Goal: Task Accomplishment & Management: Manage account settings

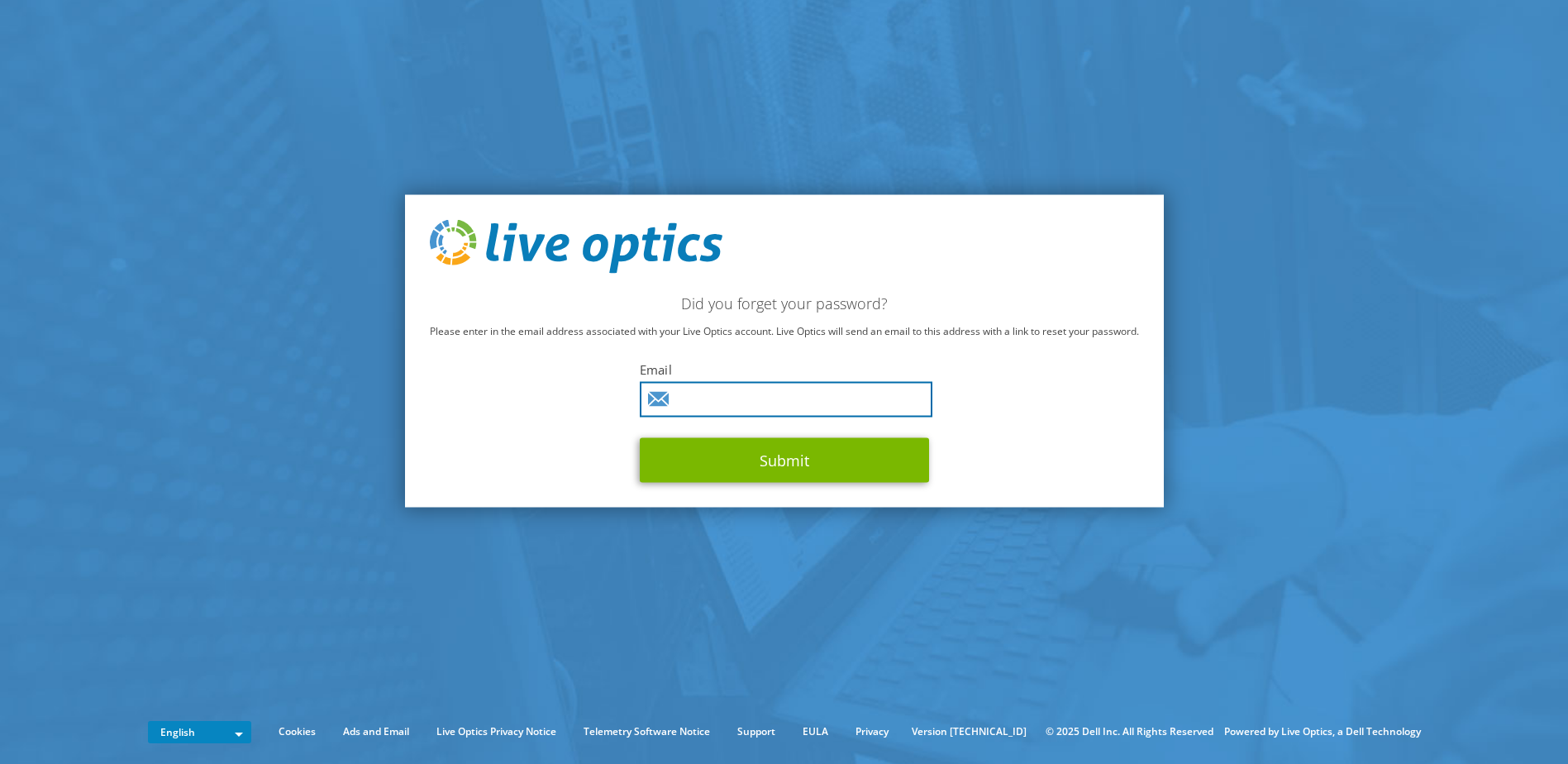
click at [747, 404] on input "text" at bounding box center [786, 400] width 293 height 36
type input "security@graphictransportation.ca"
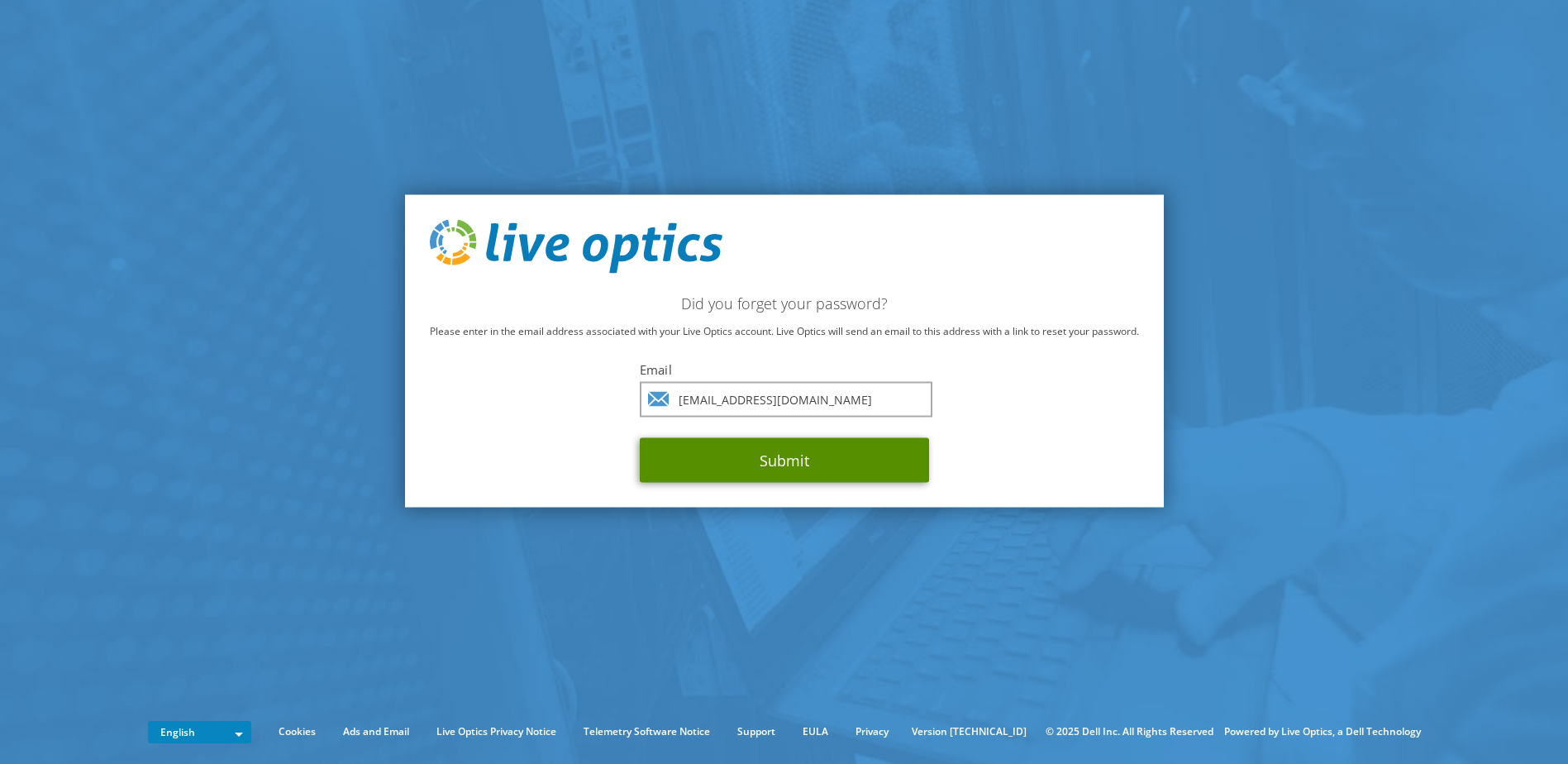
click at [760, 458] on button "Submit" at bounding box center [784, 460] width 289 height 45
click at [784, 465] on button "Submit" at bounding box center [784, 460] width 289 height 45
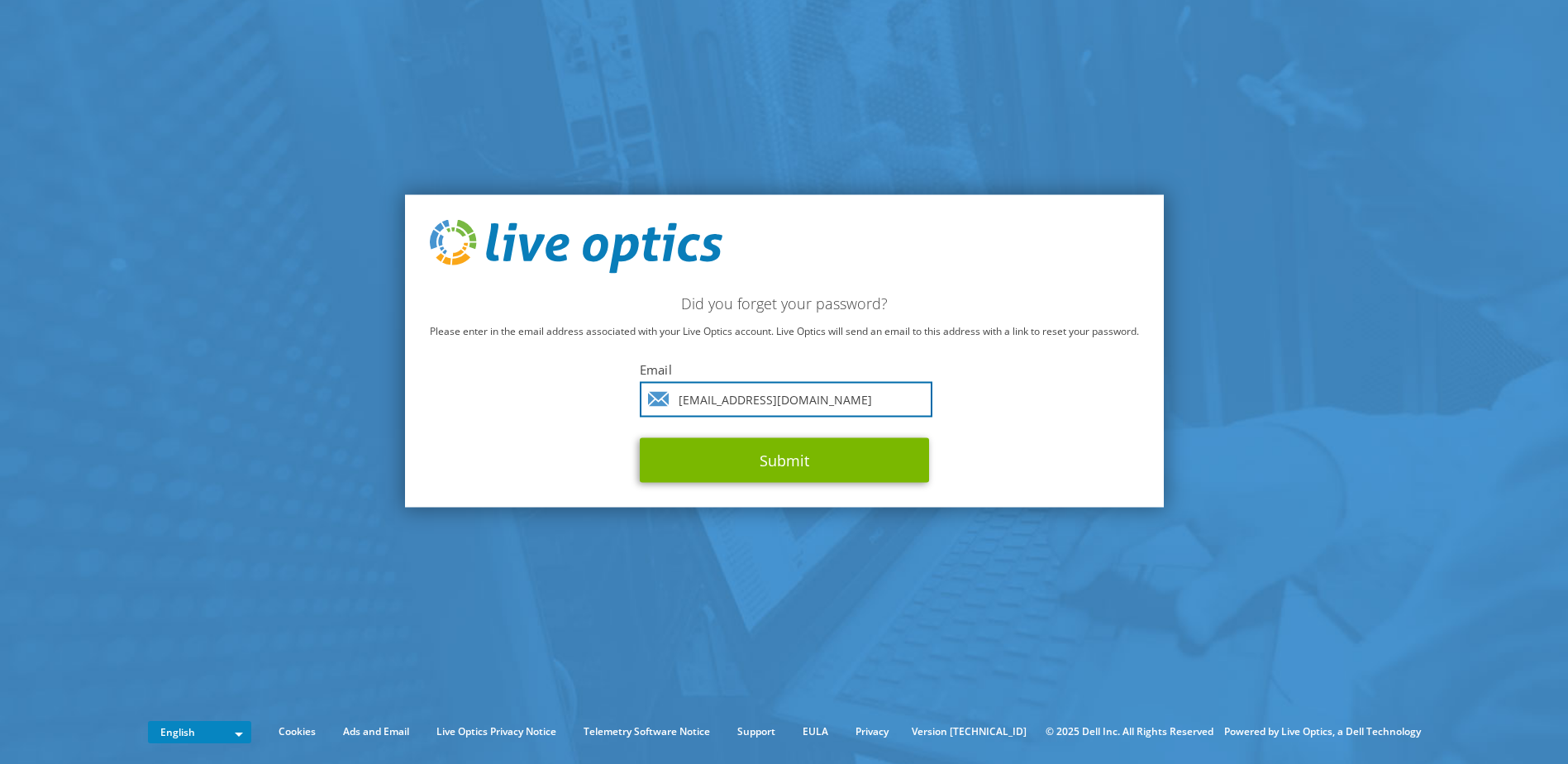
click at [899, 402] on input "security@graphictransportation.ca" at bounding box center [786, 400] width 293 height 36
click at [640, 438] on button "Submit" at bounding box center [784, 460] width 289 height 45
drag, startPoint x: 926, startPoint y: 406, endPoint x: 945, endPoint y: 396, distance: 21.5
click at [932, 404] on div "Did you forget your password? Please enter in the email address associated with…" at bounding box center [784, 351] width 759 height 313
click at [986, 332] on p "Please enter in the email address associated with your Live Optics account. Liv…" at bounding box center [785, 331] width 709 height 18
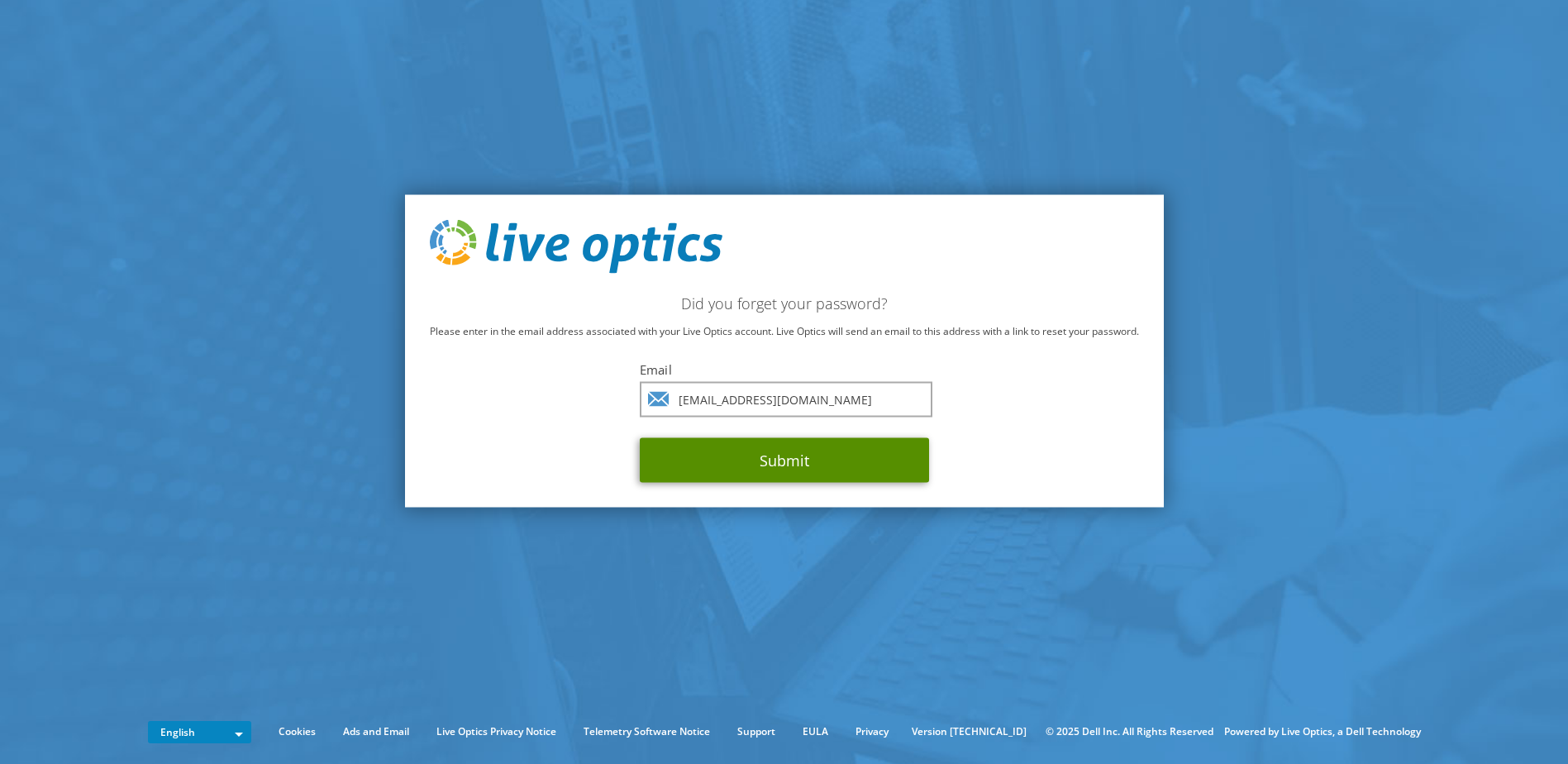
click at [792, 465] on button "Submit" at bounding box center [784, 460] width 289 height 45
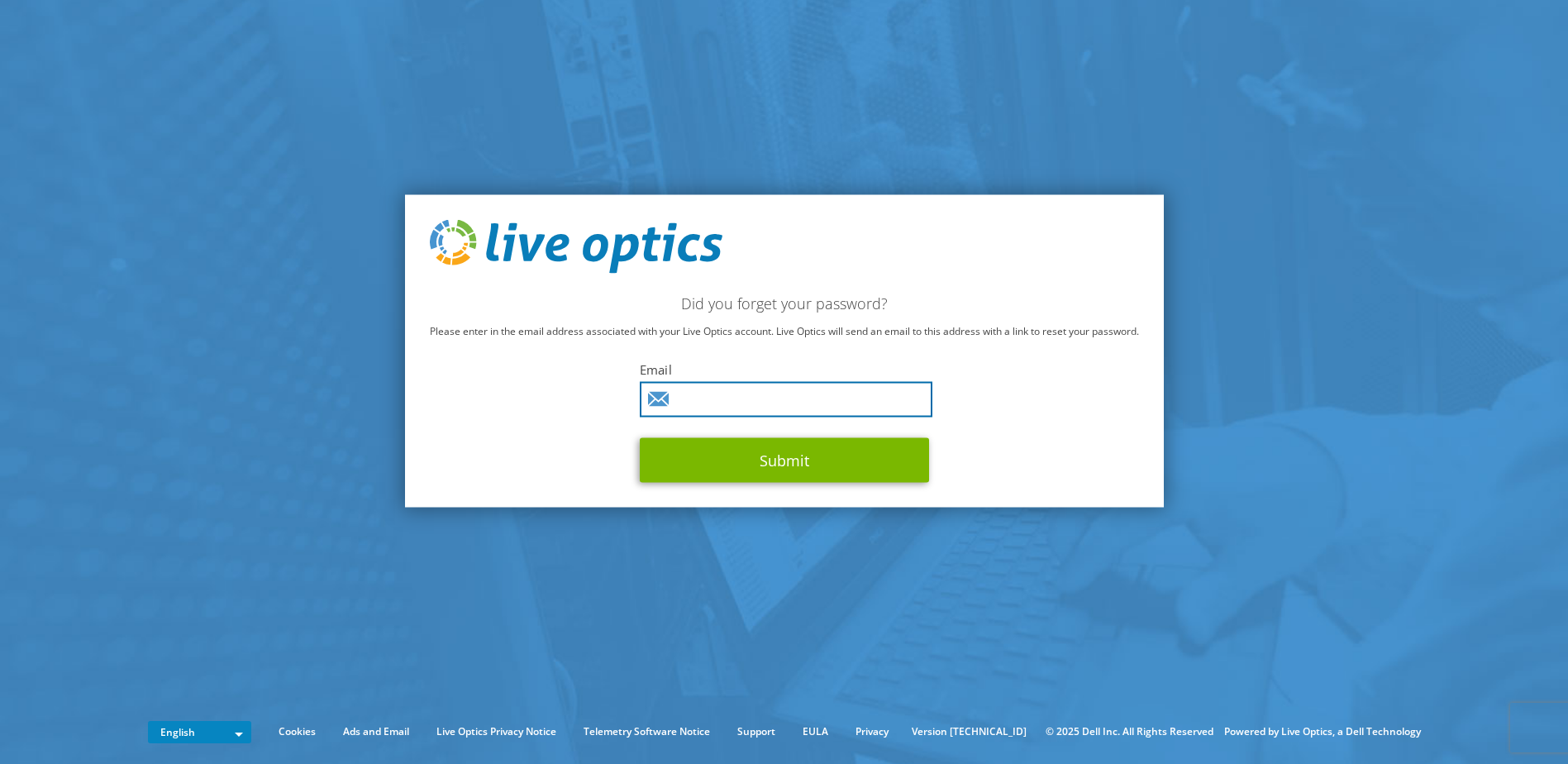
click at [748, 411] on input "text" at bounding box center [786, 400] width 293 height 36
type input "security@graphictransportation.ca"
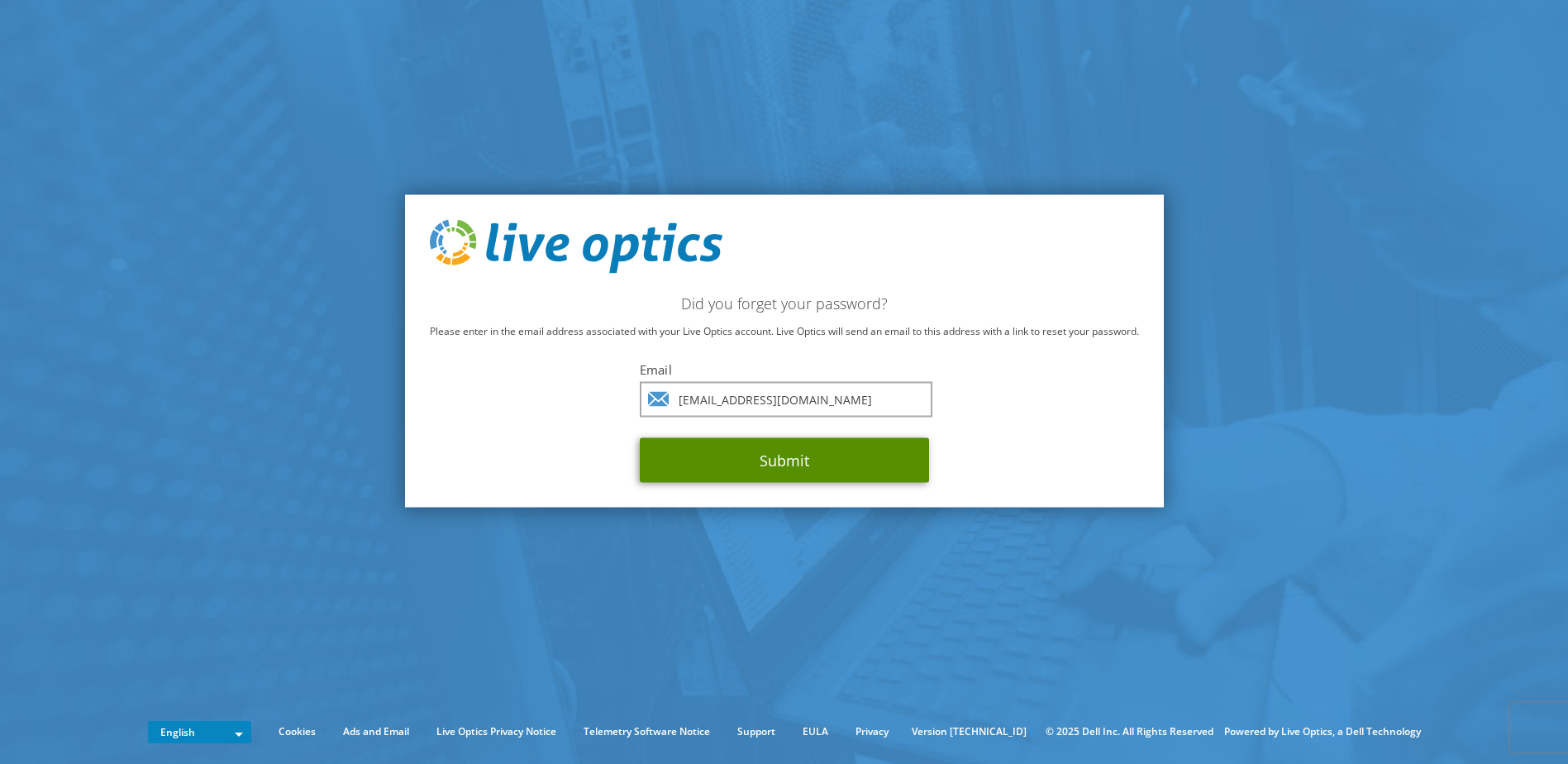
click at [769, 460] on button "Submit" at bounding box center [784, 460] width 289 height 45
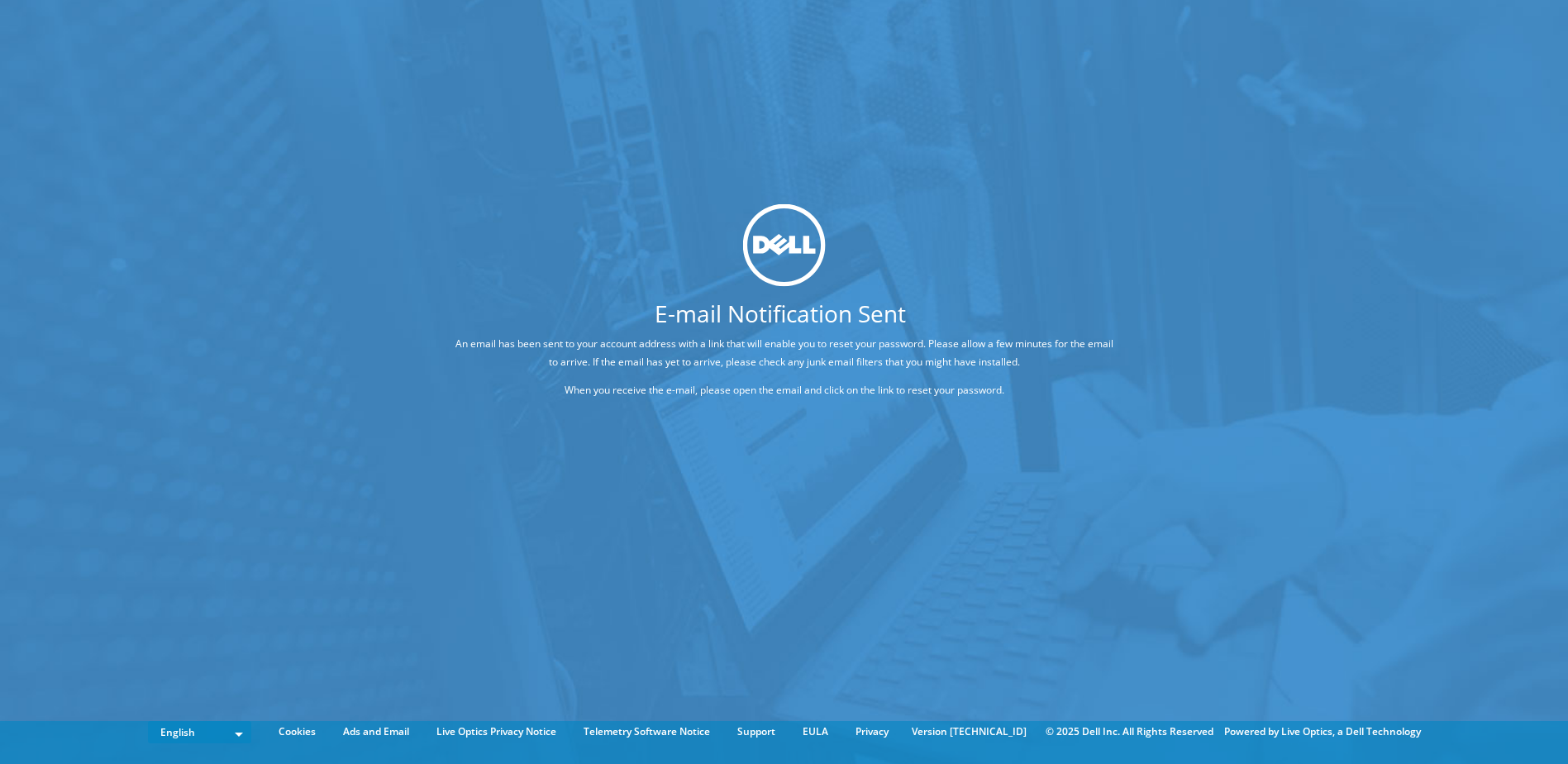
click at [947, 229] on div at bounding box center [784, 244] width 785 height 82
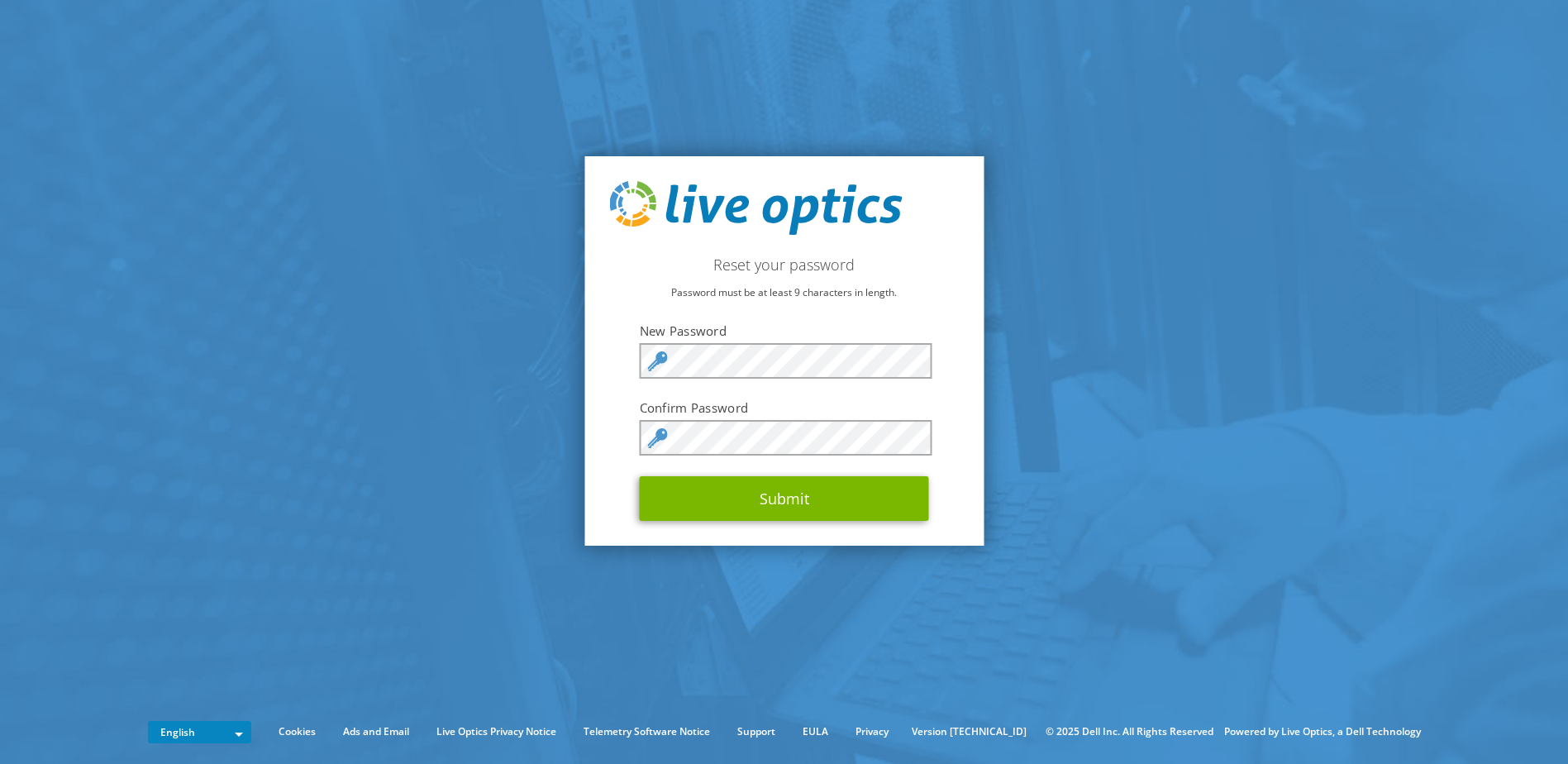
click at [942, 306] on div "Reset your password Password must be at least 9 characters in length. New Passw…" at bounding box center [784, 351] width 400 height 390
click at [592, 455] on div "Reset your password Password must be at least 9 characters in length. New Passw…" at bounding box center [784, 351] width 400 height 390
click at [790, 506] on button "Submit" at bounding box center [784, 498] width 289 height 45
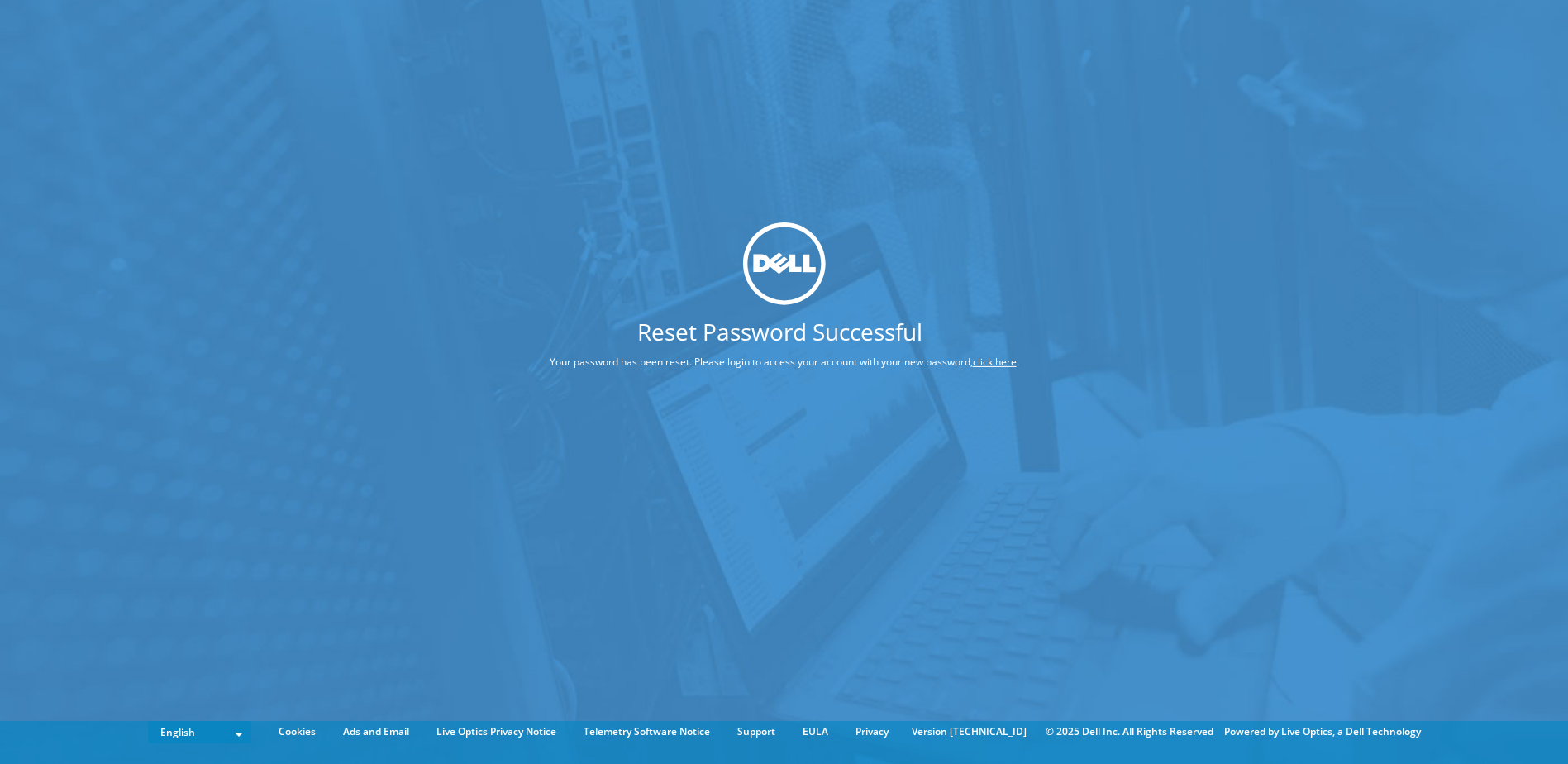
click at [851, 441] on div "Reset Password Successful Your password has been reset. Please login to access …" at bounding box center [784, 357] width 1568 height 715
click at [994, 362] on link "click here" at bounding box center [995, 362] width 44 height 14
